Goal: Book appointment/travel/reservation

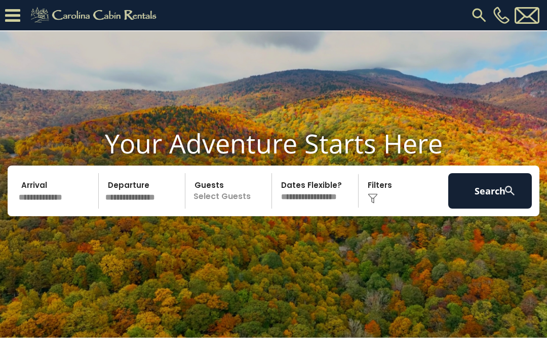
click at [60, 197] on input "text" at bounding box center [57, 190] width 84 height 35
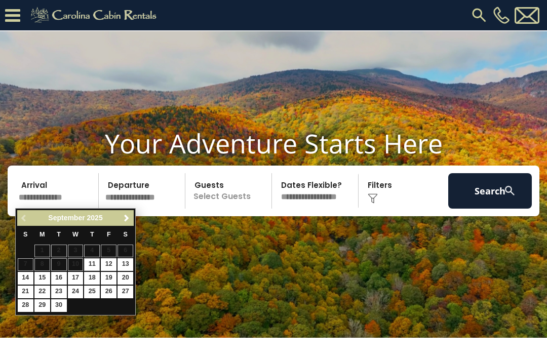
click at [30, 275] on link "14" at bounding box center [26, 278] width 16 height 13
type input "*******"
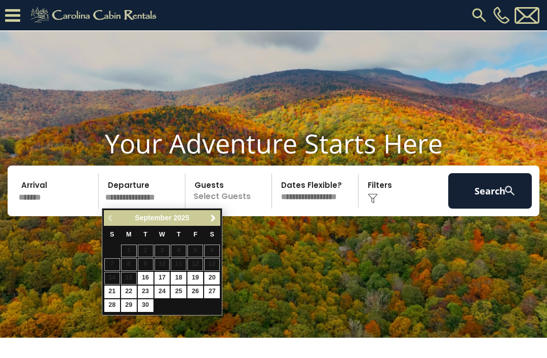
click at [216, 279] on link "20" at bounding box center [212, 278] width 16 height 13
type input "*******"
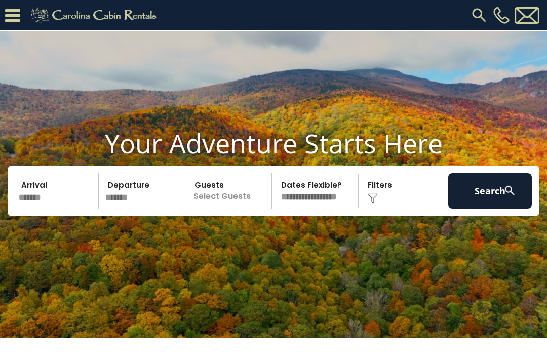
click at [235, 192] on p "Select Guests" at bounding box center [229, 190] width 83 height 35
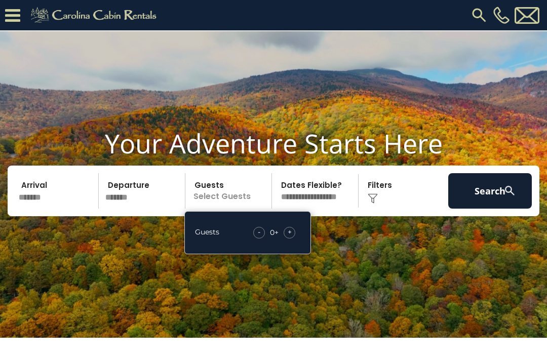
click at [290, 235] on span "+" at bounding box center [290, 232] width 4 height 10
click at [293, 235] on div "+" at bounding box center [290, 233] width 12 height 12
click at [490, 195] on button "Search" at bounding box center [490, 190] width 84 height 35
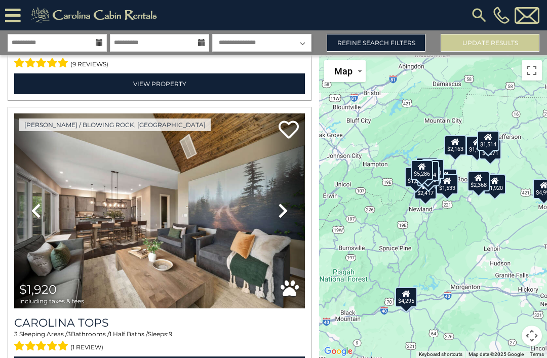
scroll to position [5955, 0]
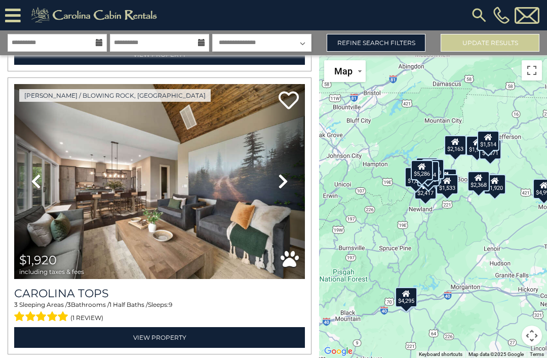
click at [288, 187] on icon at bounding box center [283, 181] width 10 height 16
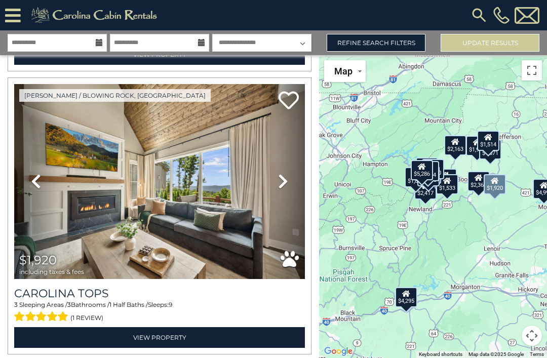
click at [183, 340] on link "View Property" at bounding box center [159, 337] width 291 height 21
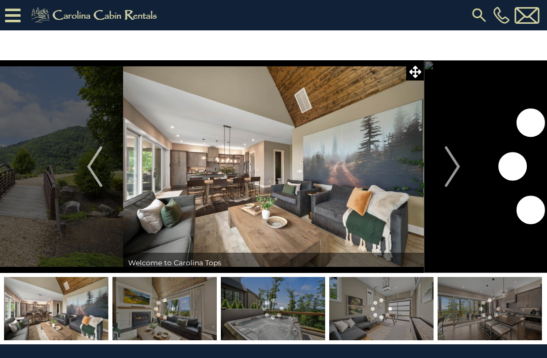
click at [451, 173] on img "Next" at bounding box center [452, 166] width 15 height 41
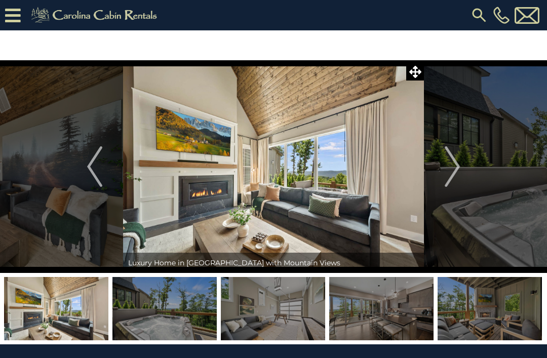
click at [450, 168] on img "Next" at bounding box center [452, 166] width 15 height 41
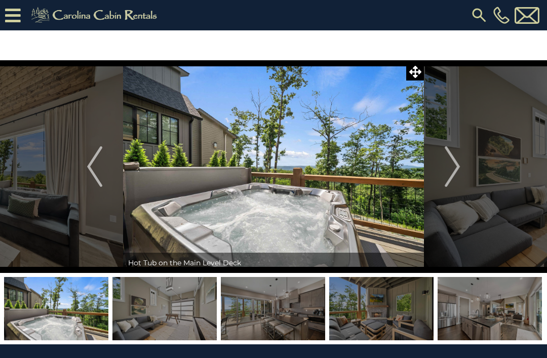
click at [458, 171] on img "Next" at bounding box center [452, 166] width 15 height 41
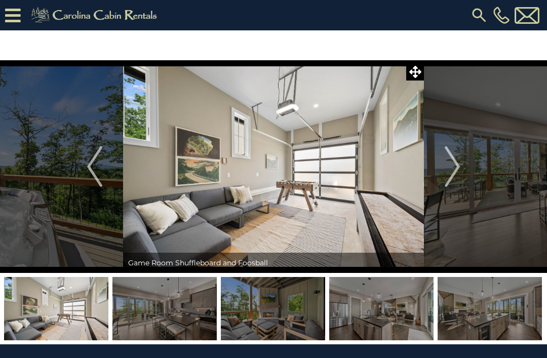
click at [457, 173] on img "Next" at bounding box center [452, 166] width 15 height 41
click at [453, 170] on img "Next" at bounding box center [452, 166] width 15 height 41
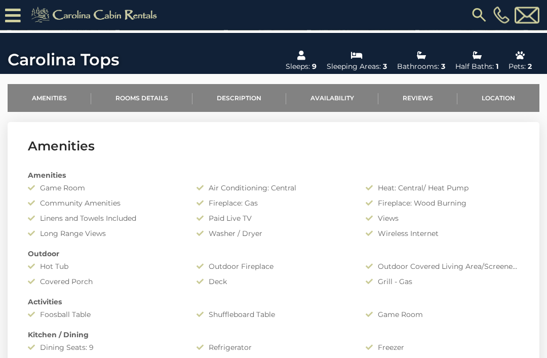
scroll to position [285, 0]
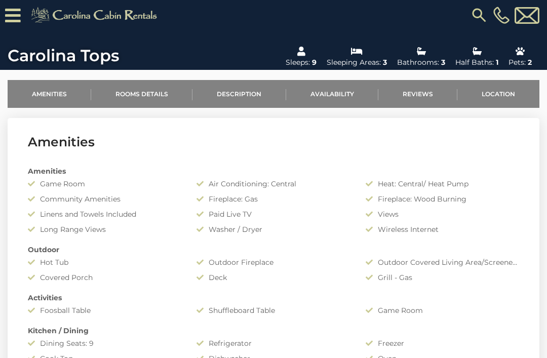
click at [339, 93] on link "Availability" at bounding box center [332, 94] width 92 height 28
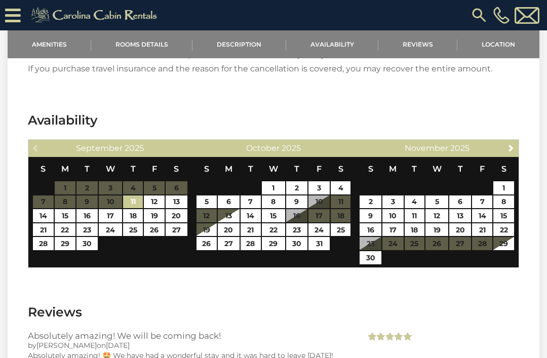
scroll to position [1646, 0]
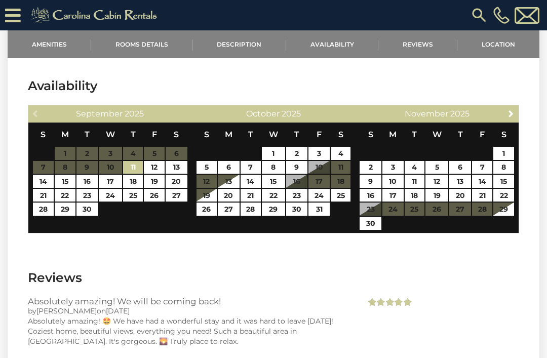
click at [503, 43] on link "Location" at bounding box center [498, 44] width 82 height 28
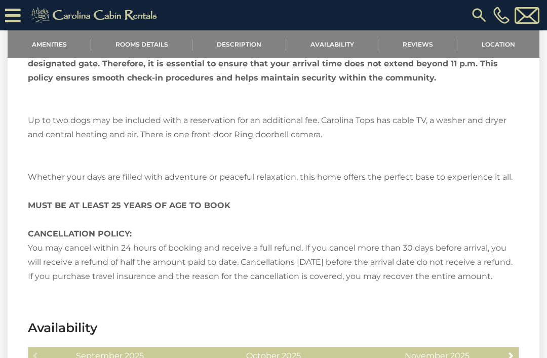
scroll to position [1371, 0]
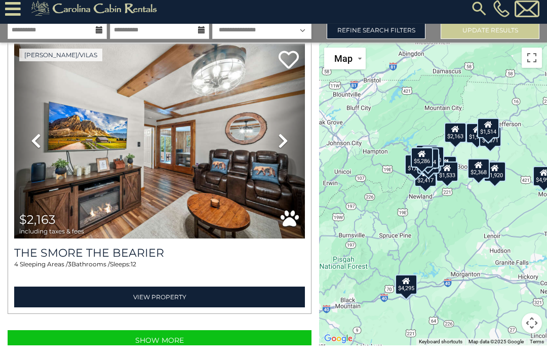
scroll to position [32, 0]
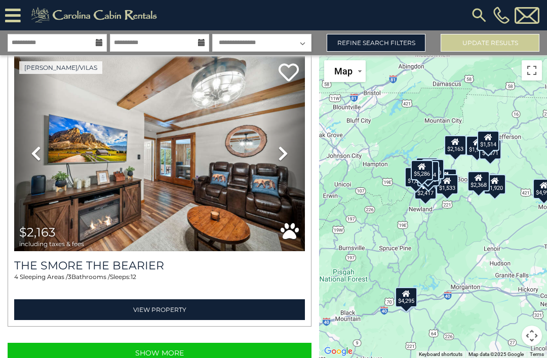
click at [252, 343] on button "Show More" at bounding box center [160, 353] width 304 height 20
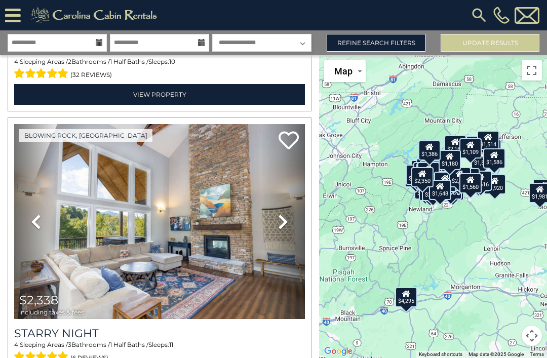
scroll to position [9597, 0]
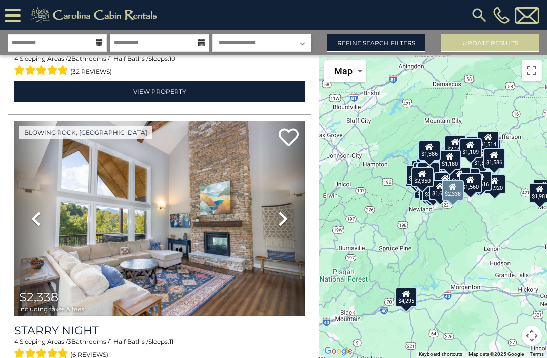
click at [286, 211] on icon at bounding box center [283, 219] width 10 height 16
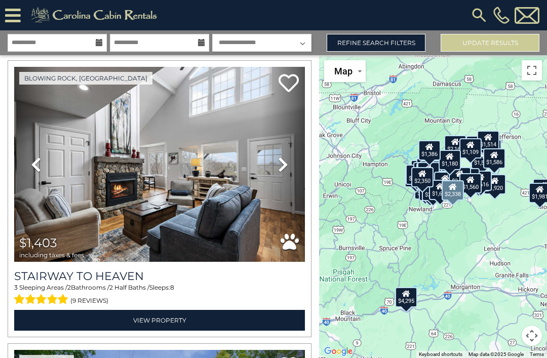
scroll to position [11630, 0]
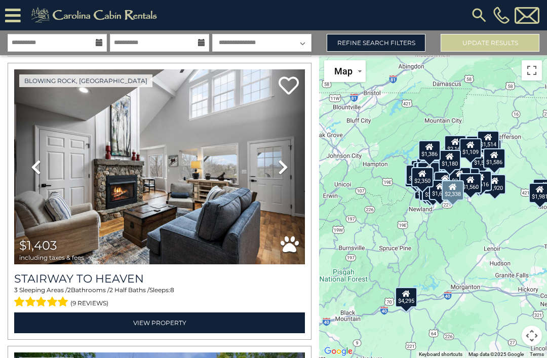
click at [287, 152] on link "Next" at bounding box center [283, 166] width 44 height 195
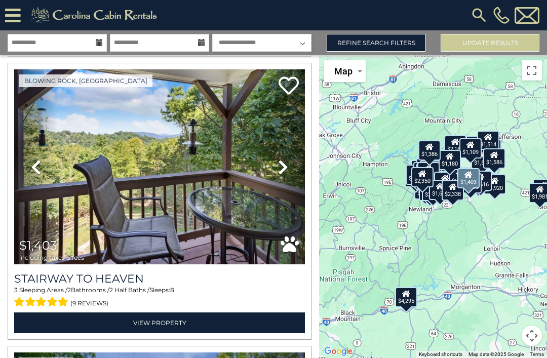
click at [293, 140] on link "Next" at bounding box center [283, 166] width 44 height 195
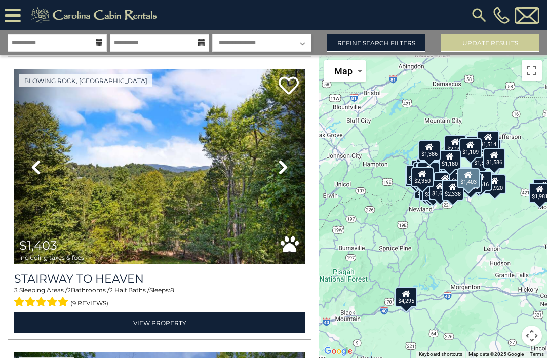
click at [290, 141] on link "Next" at bounding box center [283, 166] width 44 height 195
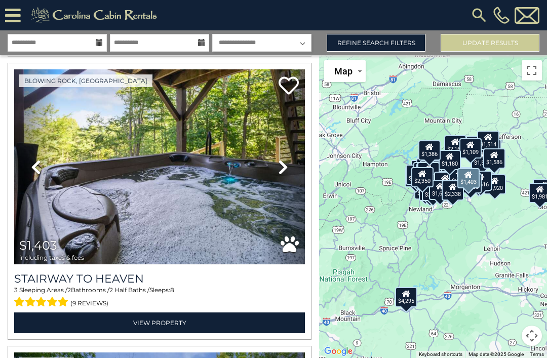
click at [292, 144] on link "Next" at bounding box center [283, 166] width 44 height 195
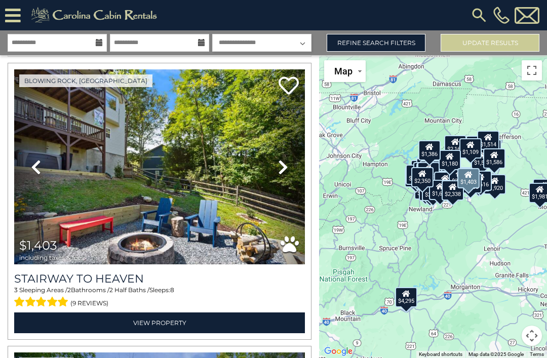
click at [291, 145] on link "Next" at bounding box center [283, 166] width 44 height 195
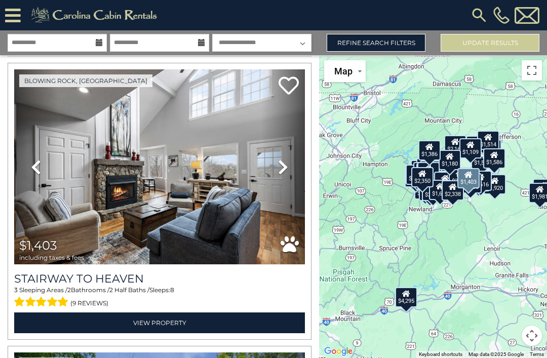
click at [235, 175] on img at bounding box center [159, 166] width 291 height 195
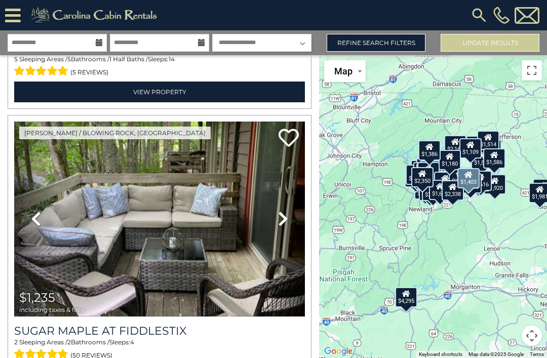
scroll to position [13849, 0]
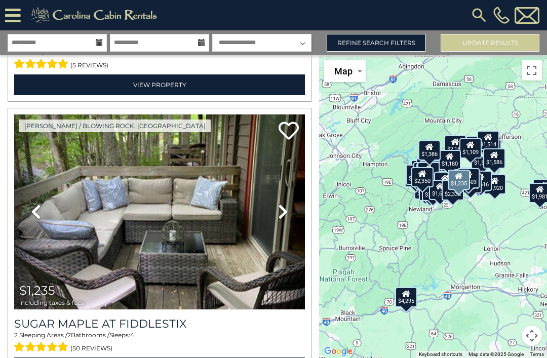
click at [285, 204] on icon at bounding box center [283, 212] width 10 height 16
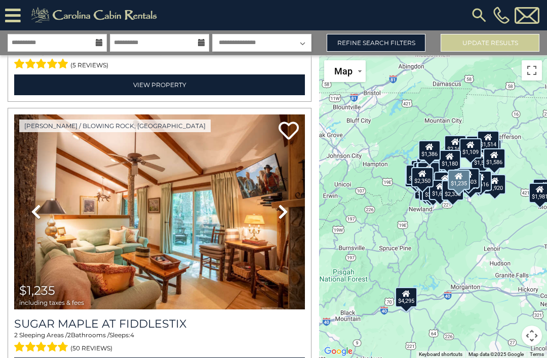
click at [282, 204] on icon at bounding box center [283, 212] width 10 height 16
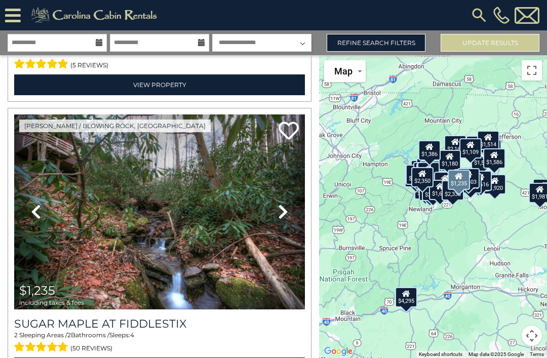
click at [290, 189] on link "Next" at bounding box center [283, 211] width 44 height 195
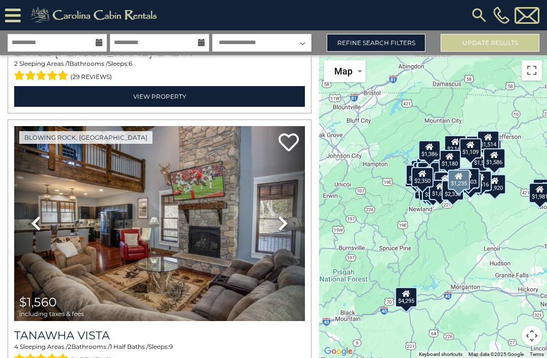
scroll to position [16104, 0]
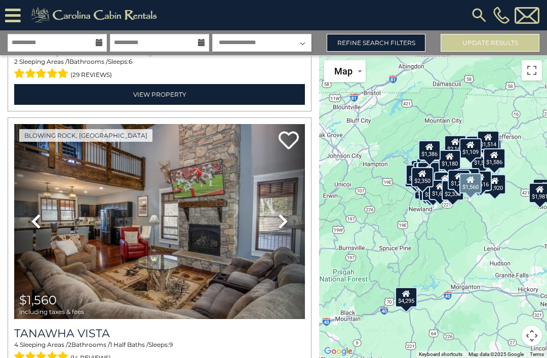
click at [296, 182] on link "Next" at bounding box center [283, 221] width 44 height 195
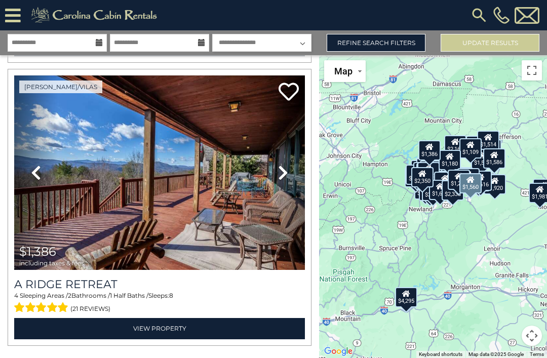
scroll to position [16720, 0]
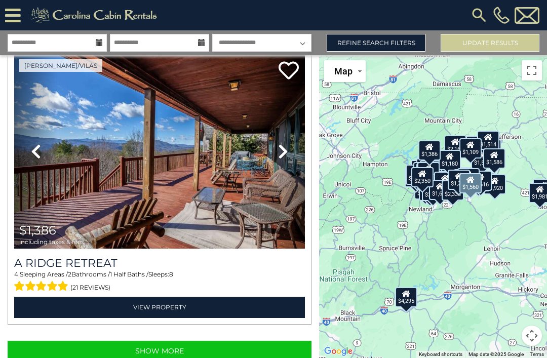
click at [230, 341] on button "Show More" at bounding box center [160, 351] width 304 height 20
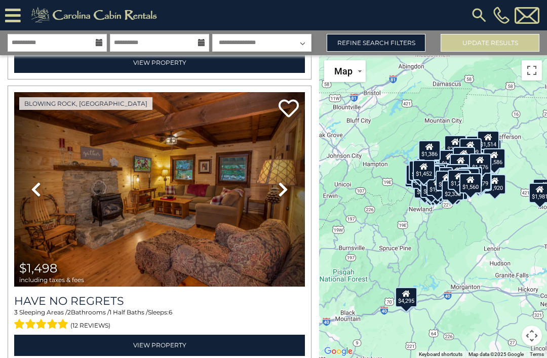
scroll to position [18673, 0]
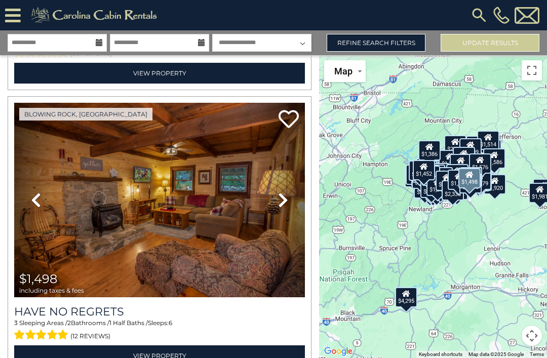
click at [289, 168] on link "Next" at bounding box center [283, 200] width 44 height 195
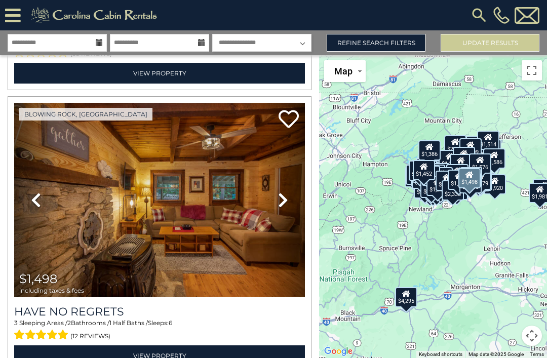
click at [289, 177] on link "Next" at bounding box center [283, 200] width 44 height 195
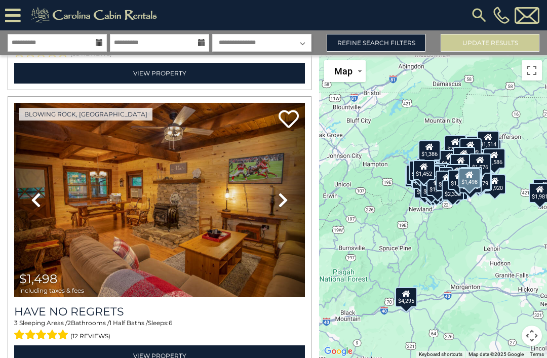
click at [289, 178] on link "Next" at bounding box center [283, 200] width 44 height 195
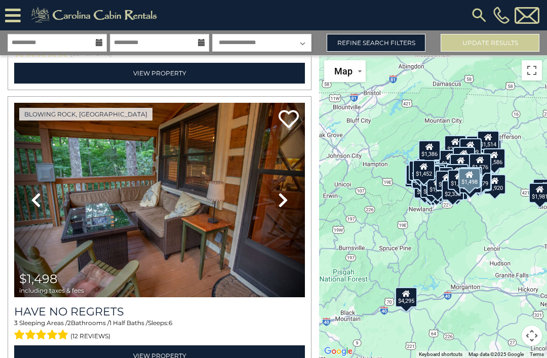
click at [290, 179] on link "Next" at bounding box center [283, 200] width 44 height 195
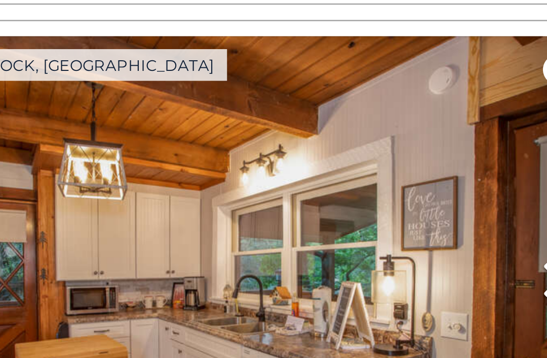
scroll to position [43, 0]
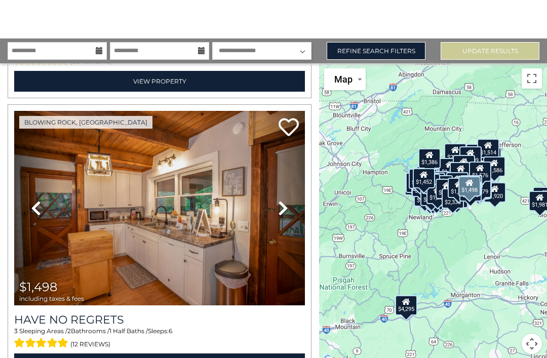
click at [283, 186] on link "Next" at bounding box center [283, 208] width 44 height 195
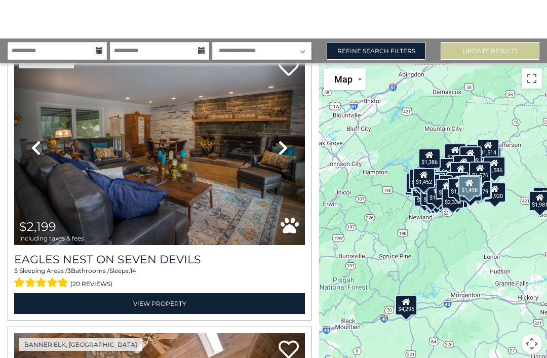
scroll to position [19008, 0]
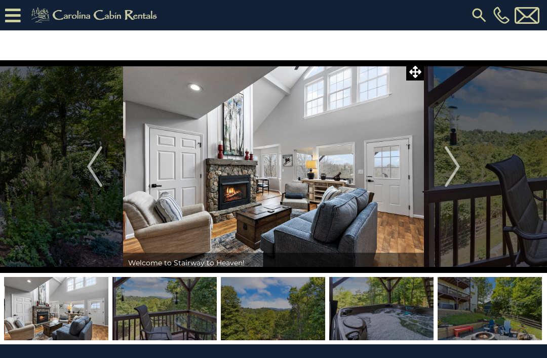
click at [453, 170] on img "Next" at bounding box center [452, 166] width 15 height 41
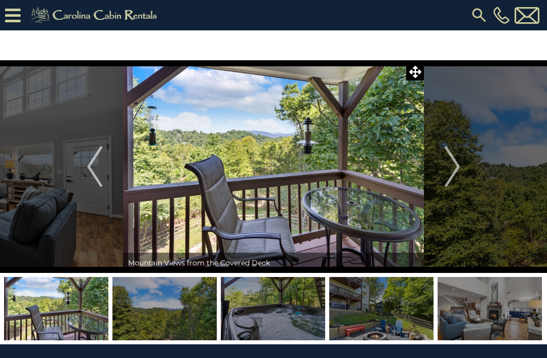
click at [455, 172] on img "Next" at bounding box center [452, 166] width 15 height 41
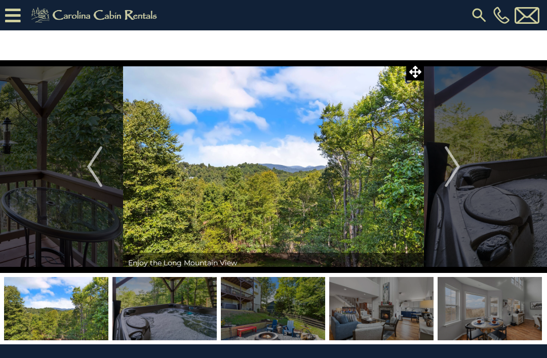
click at [448, 183] on img "Next" at bounding box center [452, 166] width 15 height 41
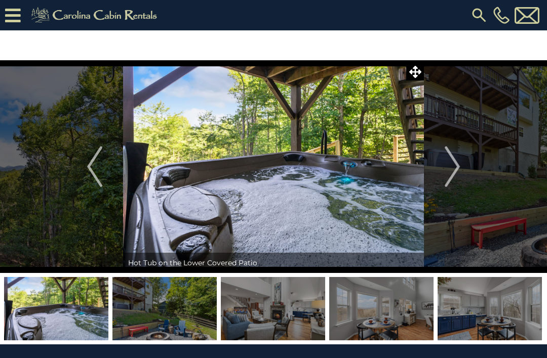
click at [451, 170] on img "Next" at bounding box center [452, 166] width 15 height 41
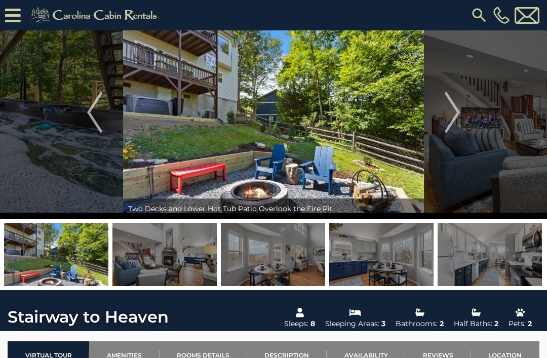
click at [404, 184] on img at bounding box center [273, 112] width 301 height 213
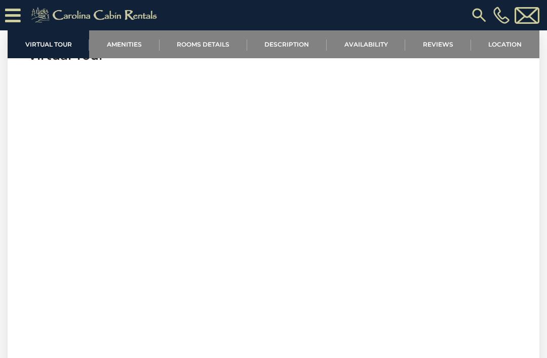
scroll to position [423, 0]
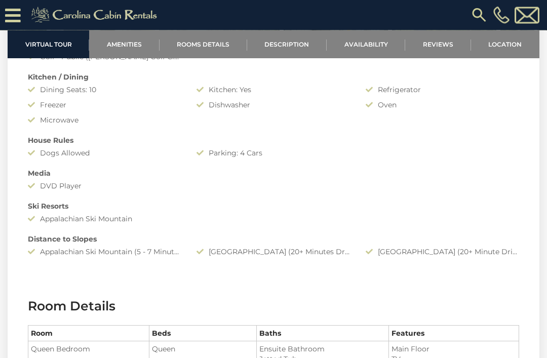
scroll to position [811, 0]
